Goal: Task Accomplishment & Management: Use online tool/utility

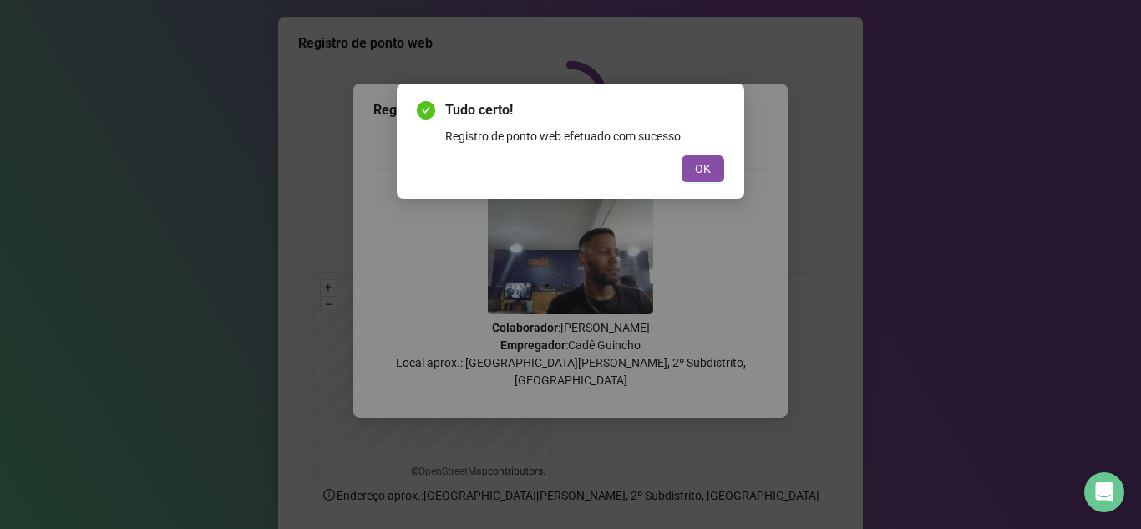
scroll to position [124, 0]
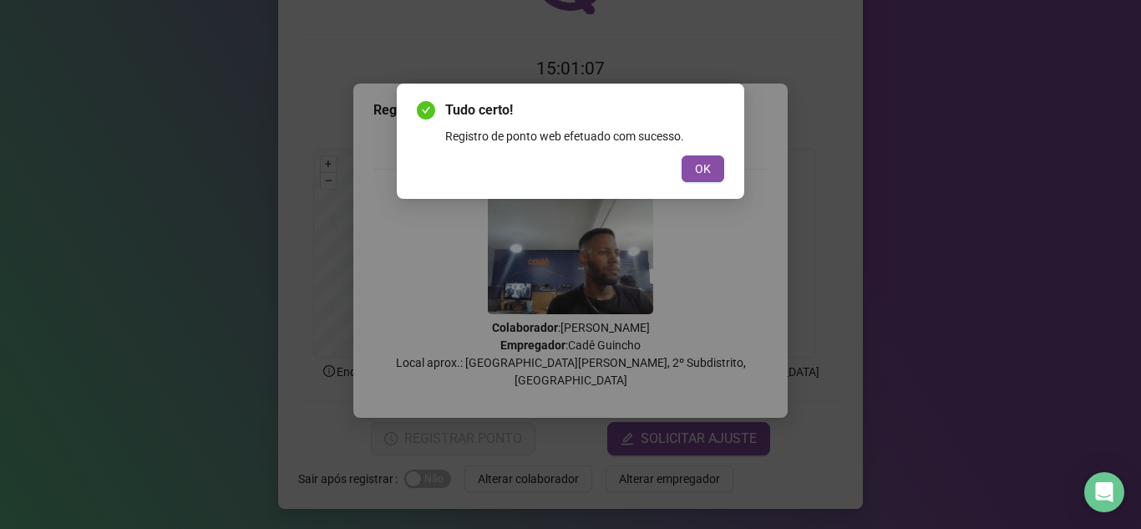
drag, startPoint x: 0, startPoint y: 0, endPoint x: 1111, endPoint y: 195, distance: 1127.9
click at [711, 168] on button "OK" at bounding box center [703, 168] width 43 height 27
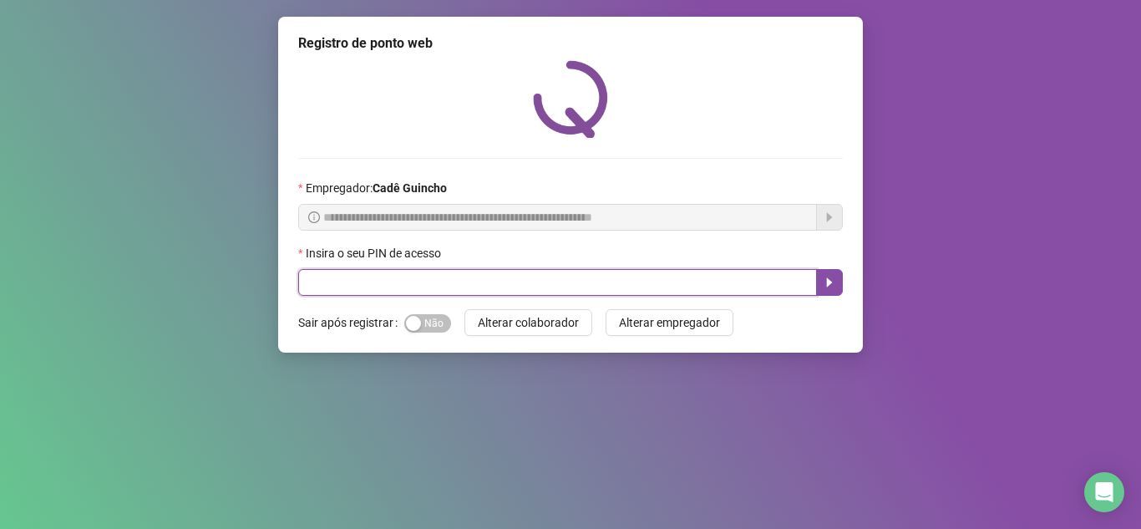
click at [474, 282] on input "text" at bounding box center [557, 282] width 519 height 27
type input "*****"
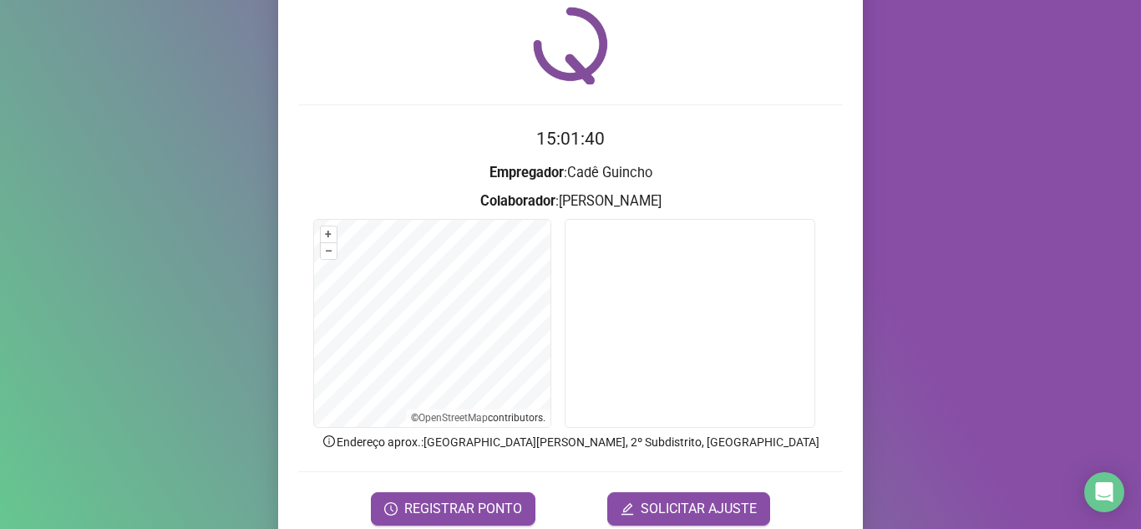
scroll to position [124, 0]
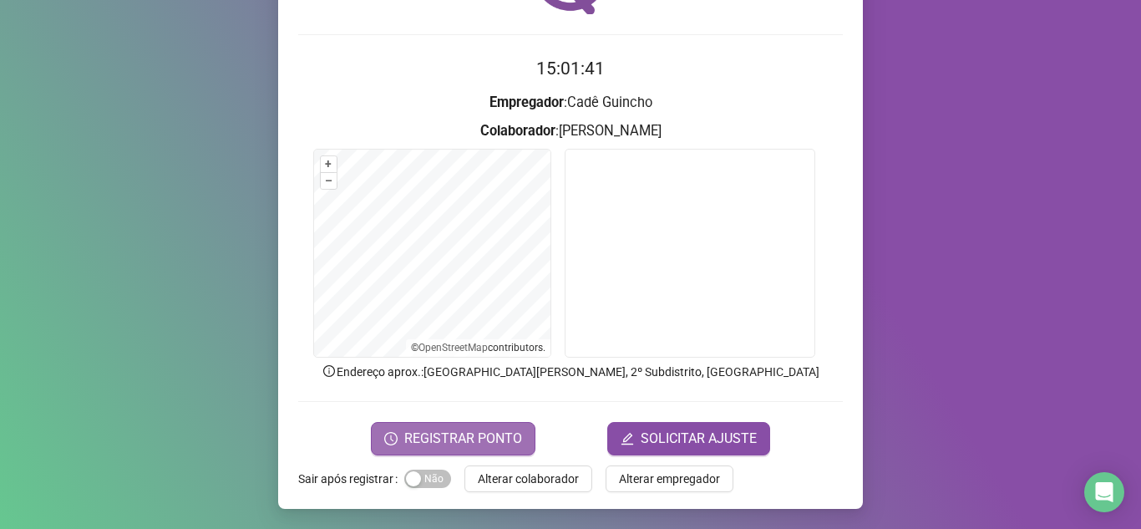
click at [433, 429] on span "REGISTRAR PONTO" at bounding box center [463, 439] width 118 height 20
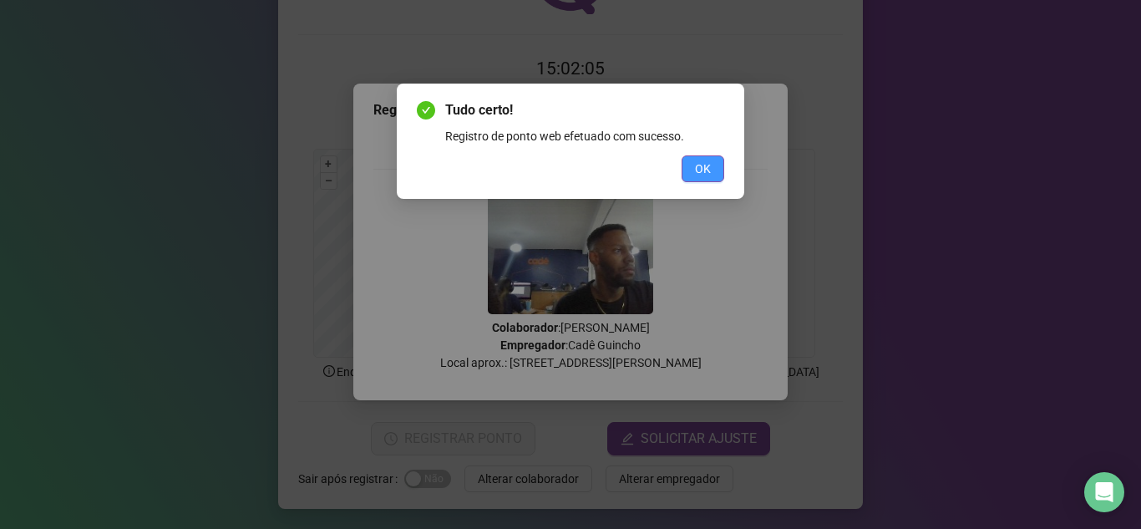
click at [689, 164] on button "OK" at bounding box center [703, 168] width 43 height 27
